Goal: Find contact information: Find contact information

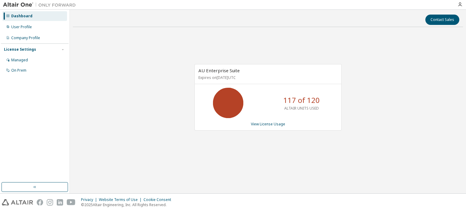
click at [283, 17] on div "Contact Sales" at bounding box center [267, 20] width 383 height 10
drag, startPoint x: 265, startPoint y: 15, endPoint x: 215, endPoint y: 5, distance: 51.7
click at [252, 12] on div "Contact Sales AU Enterprise Suite Expires on [DATE] UTC 117 of 120 ALTAIR UNITS…" at bounding box center [268, 101] width 396 height 183
click at [247, 44] on div "AU Enterprise Suite Expires on [DATE] UTC 102 of 120 ALTAIR UNITS USED View Lic…" at bounding box center [268, 100] width 390 height 137
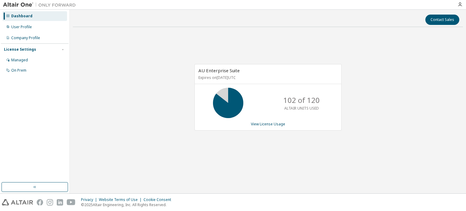
click at [247, 43] on div "AU Enterprise Suite Expires on [DATE] UTC 102 of 120 ALTAIR UNITS USED View Lic…" at bounding box center [268, 100] width 390 height 137
click at [281, 18] on div "Contact Sales" at bounding box center [267, 20] width 383 height 10
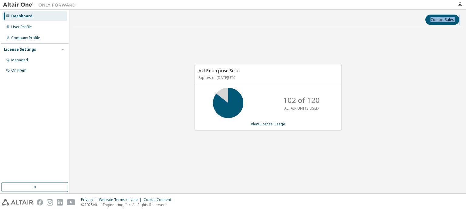
click at [281, 18] on div "Contact Sales" at bounding box center [267, 20] width 383 height 10
click at [424, 89] on div "AU Enterprise Suite Expires on [DATE] UTC 102 of 120 ALTAIR UNITS USED View Lic…" at bounding box center [268, 100] width 390 height 137
